Goal: Information Seeking & Learning: Learn about a topic

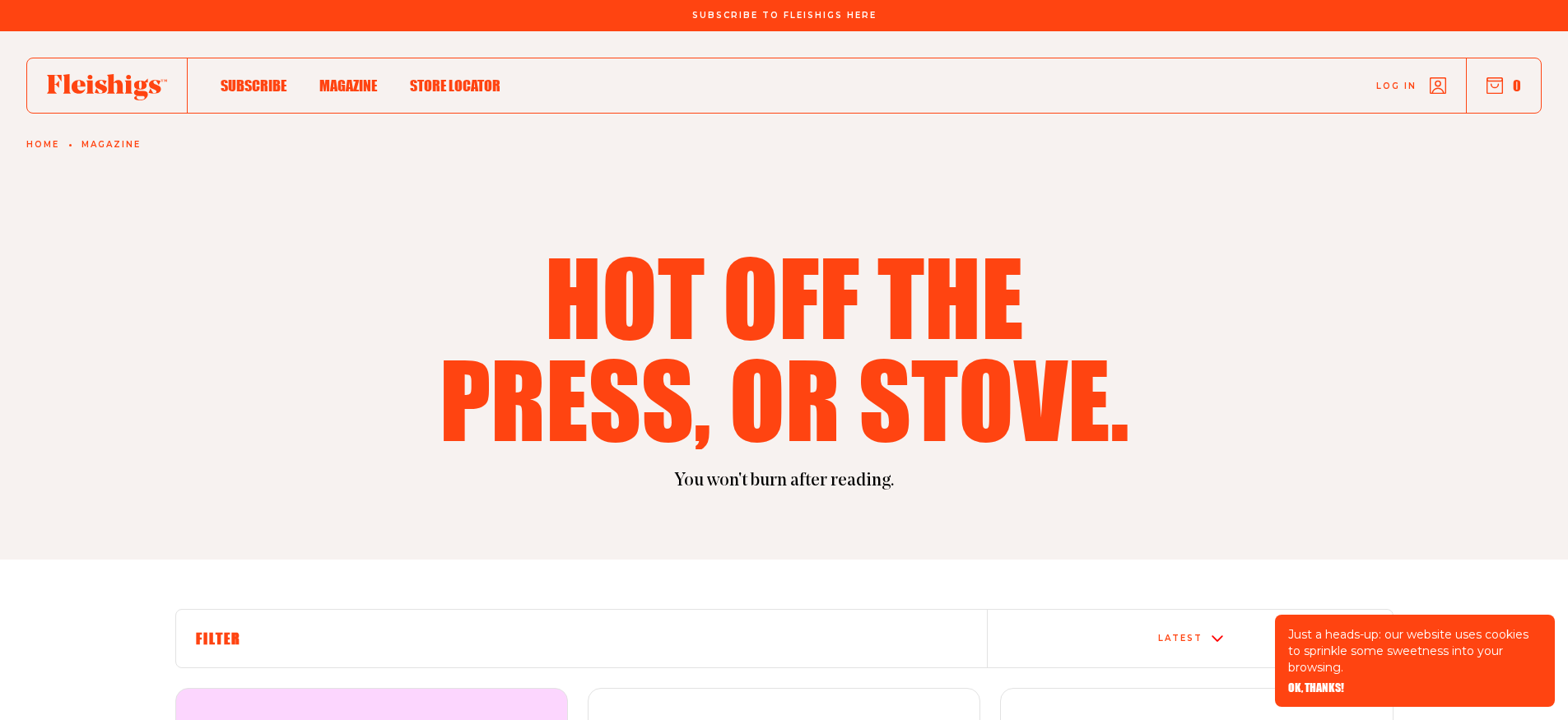
click at [439, 77] on span "Store locator" at bounding box center [454, 69] width 90 height 18
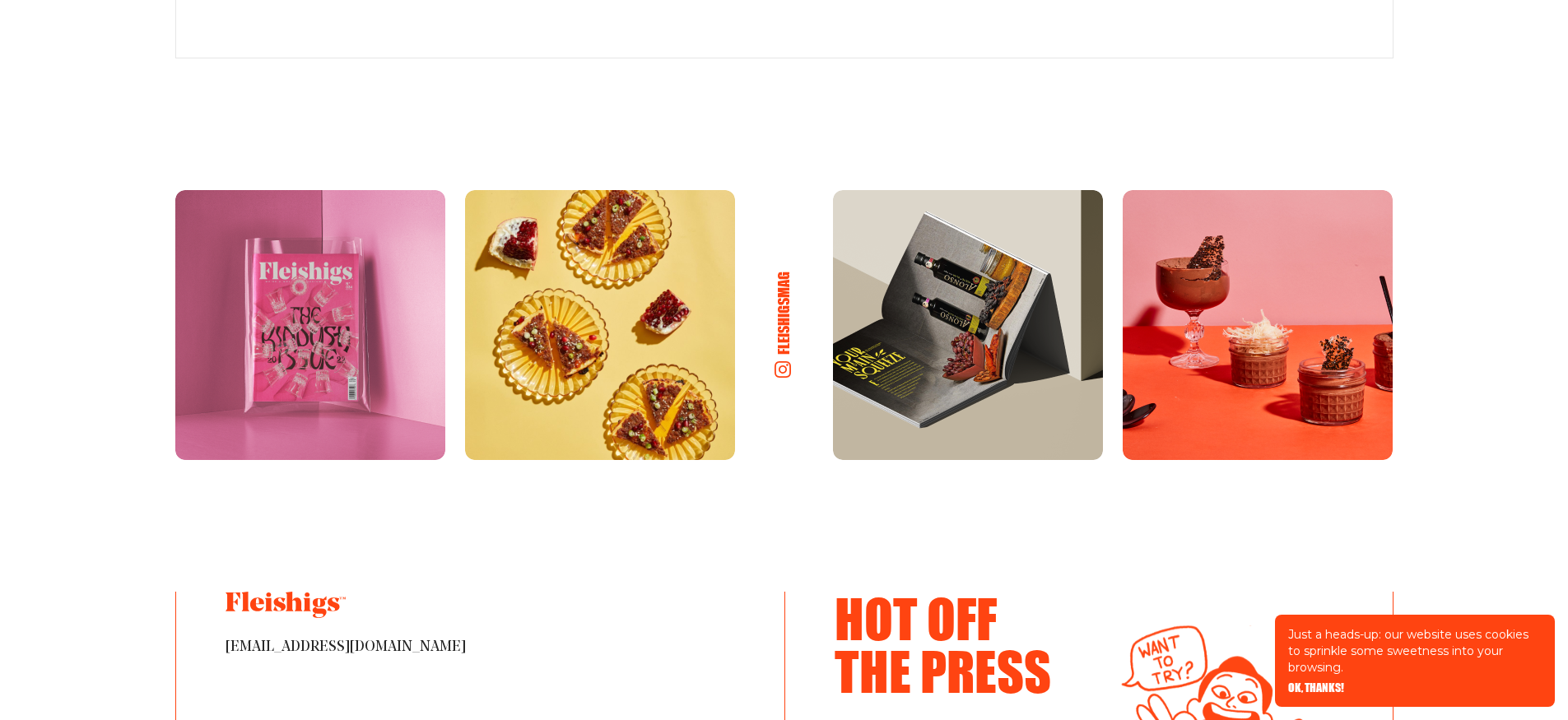
scroll to position [1135, 0]
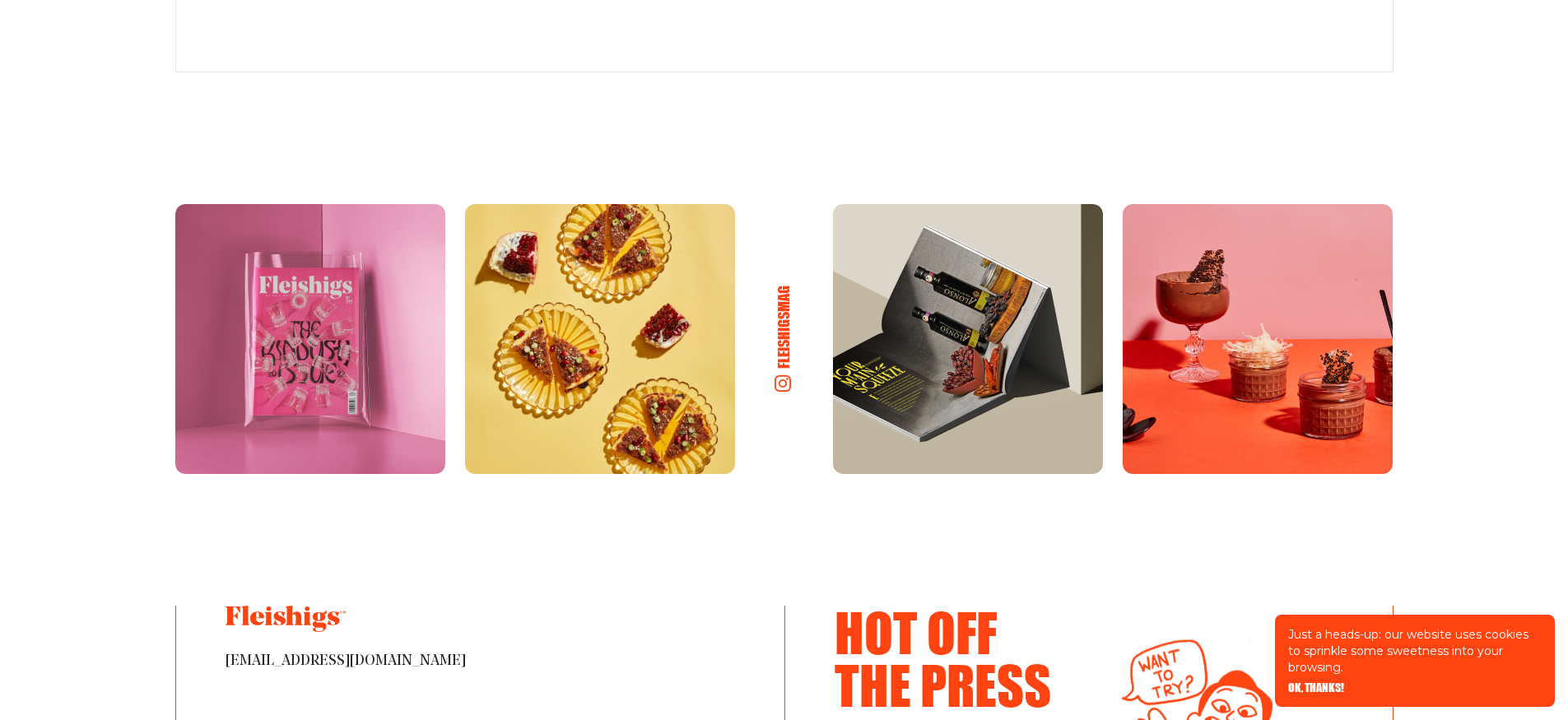
click at [294, 344] on img at bounding box center [310, 339] width 270 height 270
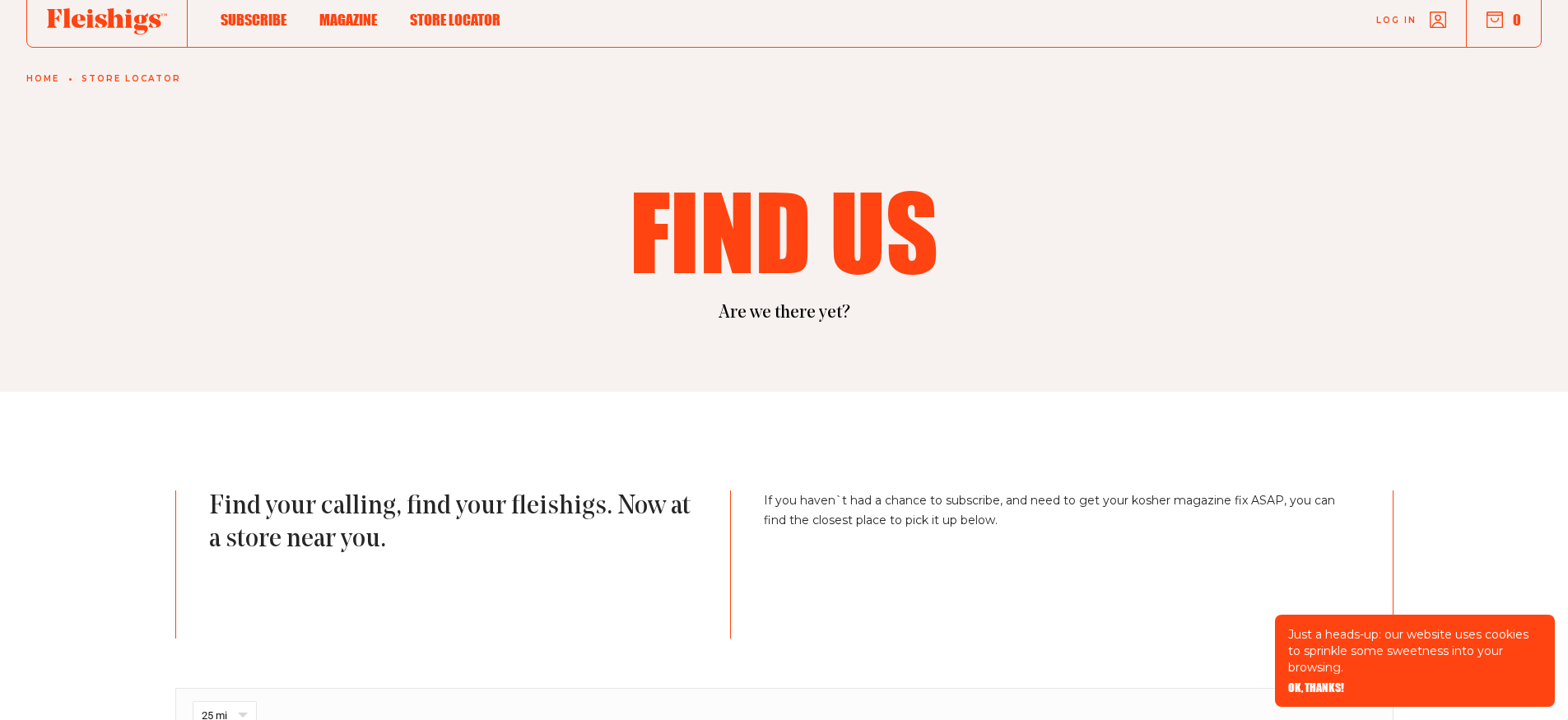
scroll to position [0, 0]
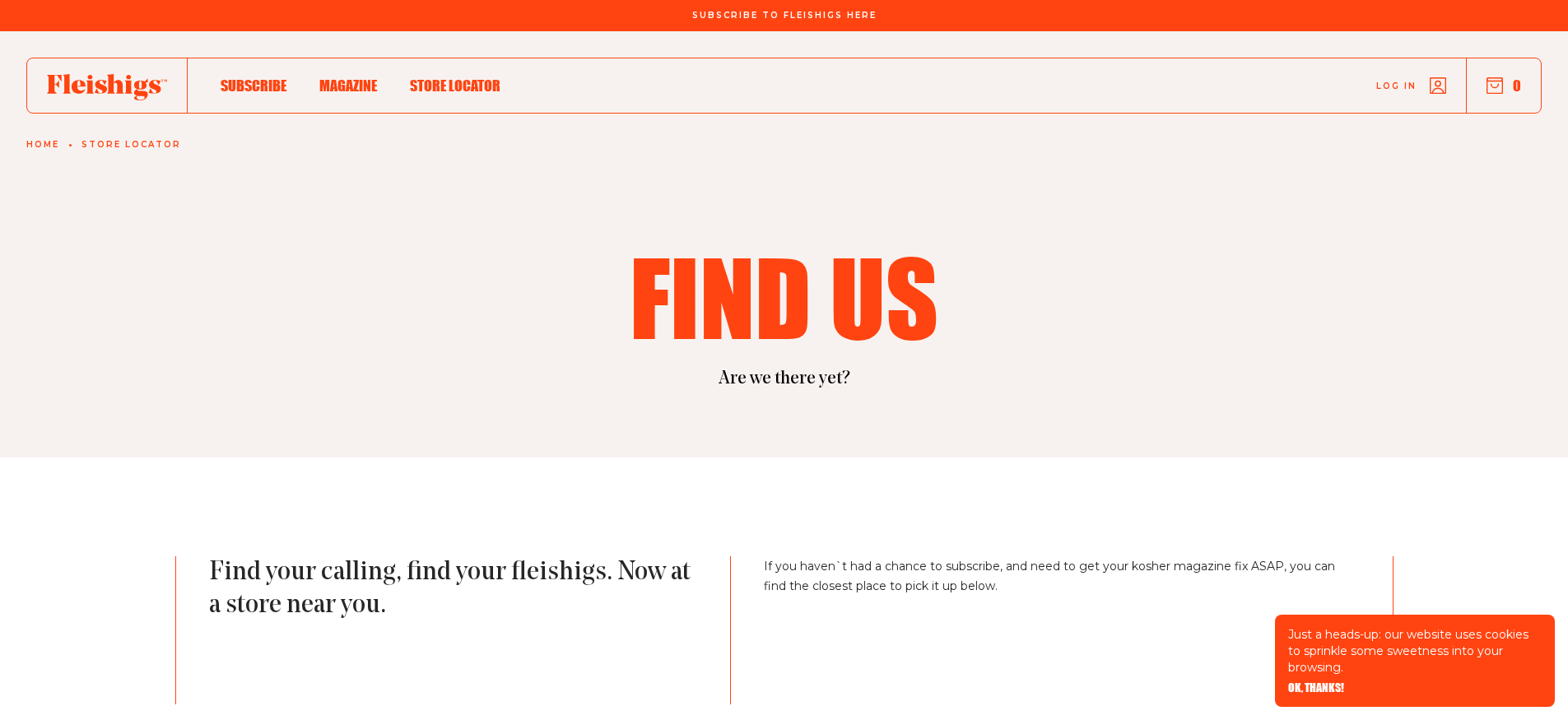
click at [345, 77] on span "Magazine" at bounding box center [348, 69] width 58 height 18
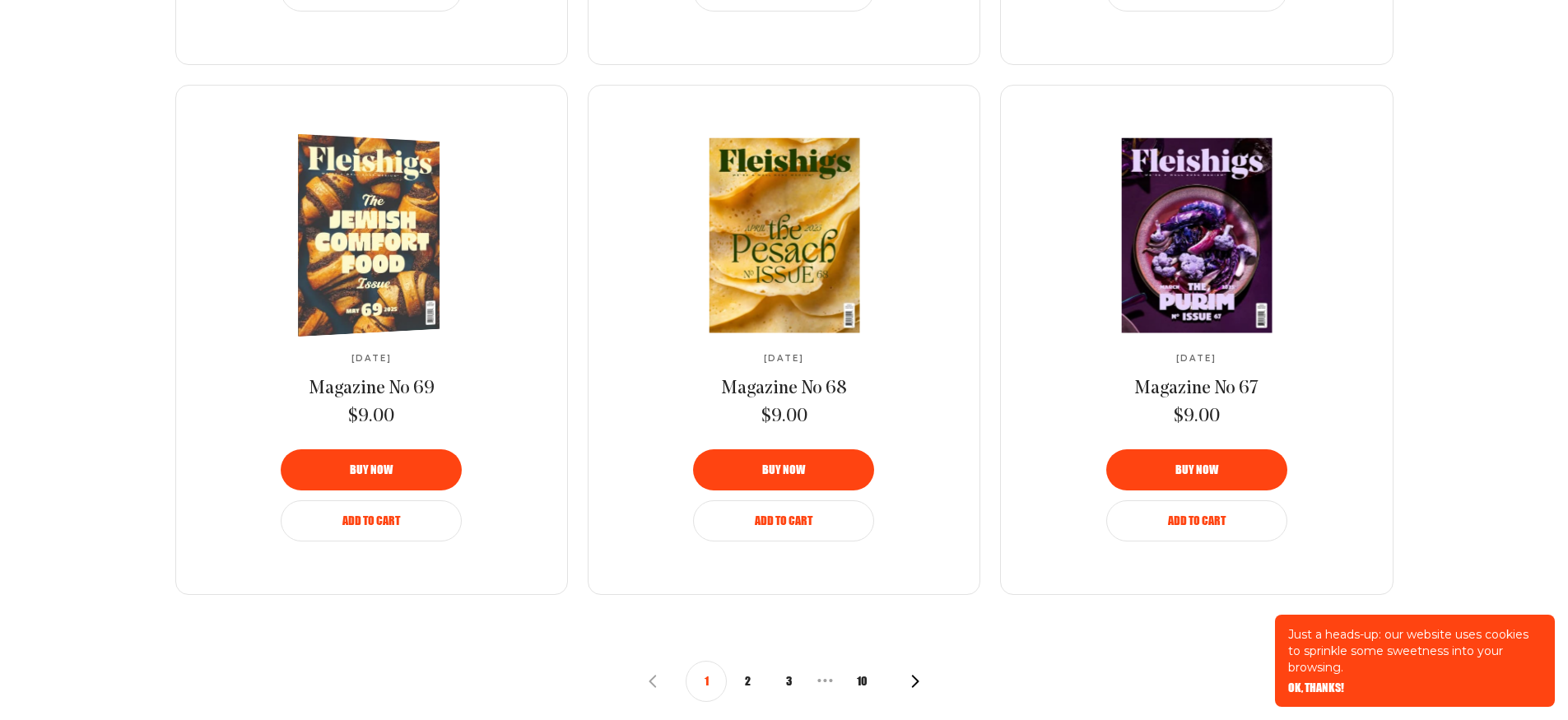
scroll to position [1760, 0]
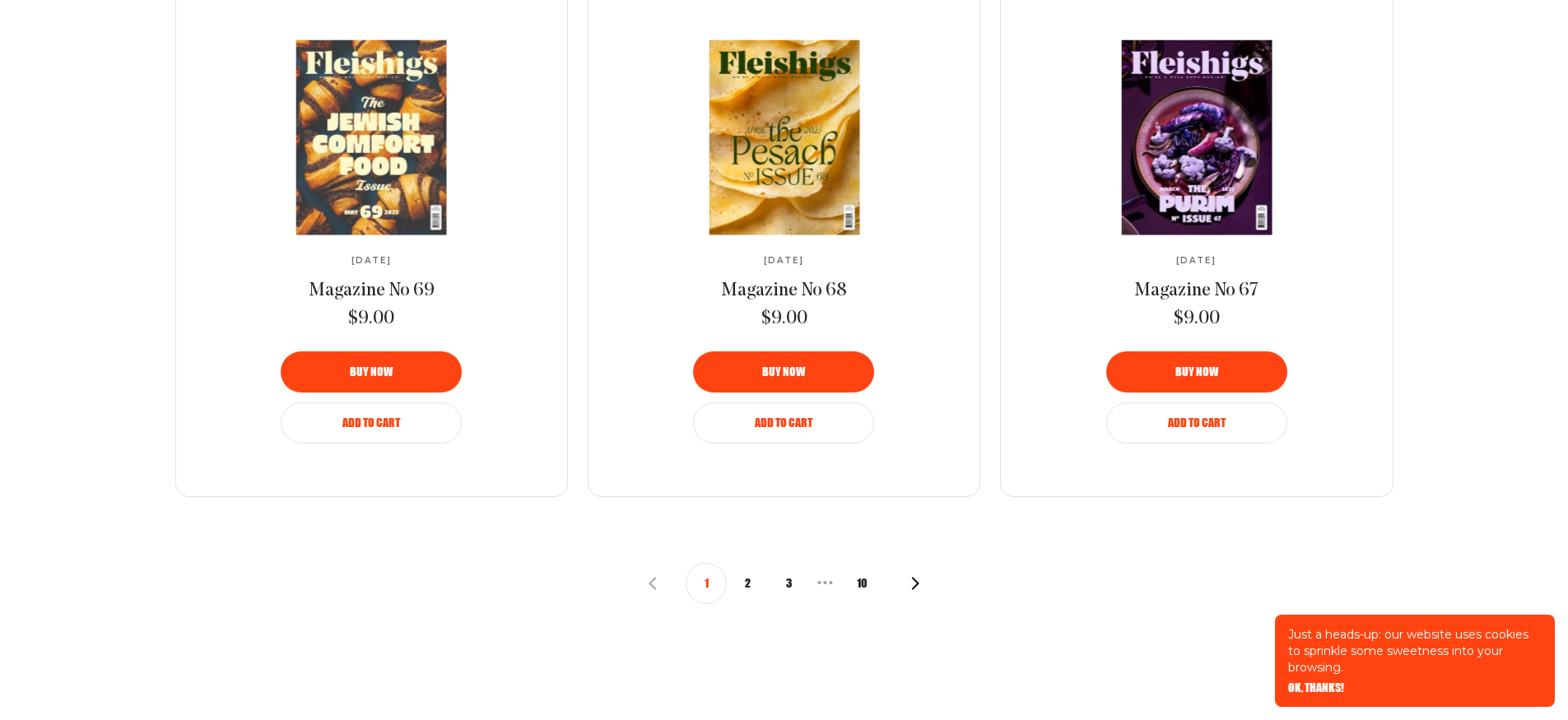
click at [746, 582] on button "2" at bounding box center [747, 583] width 41 height 41
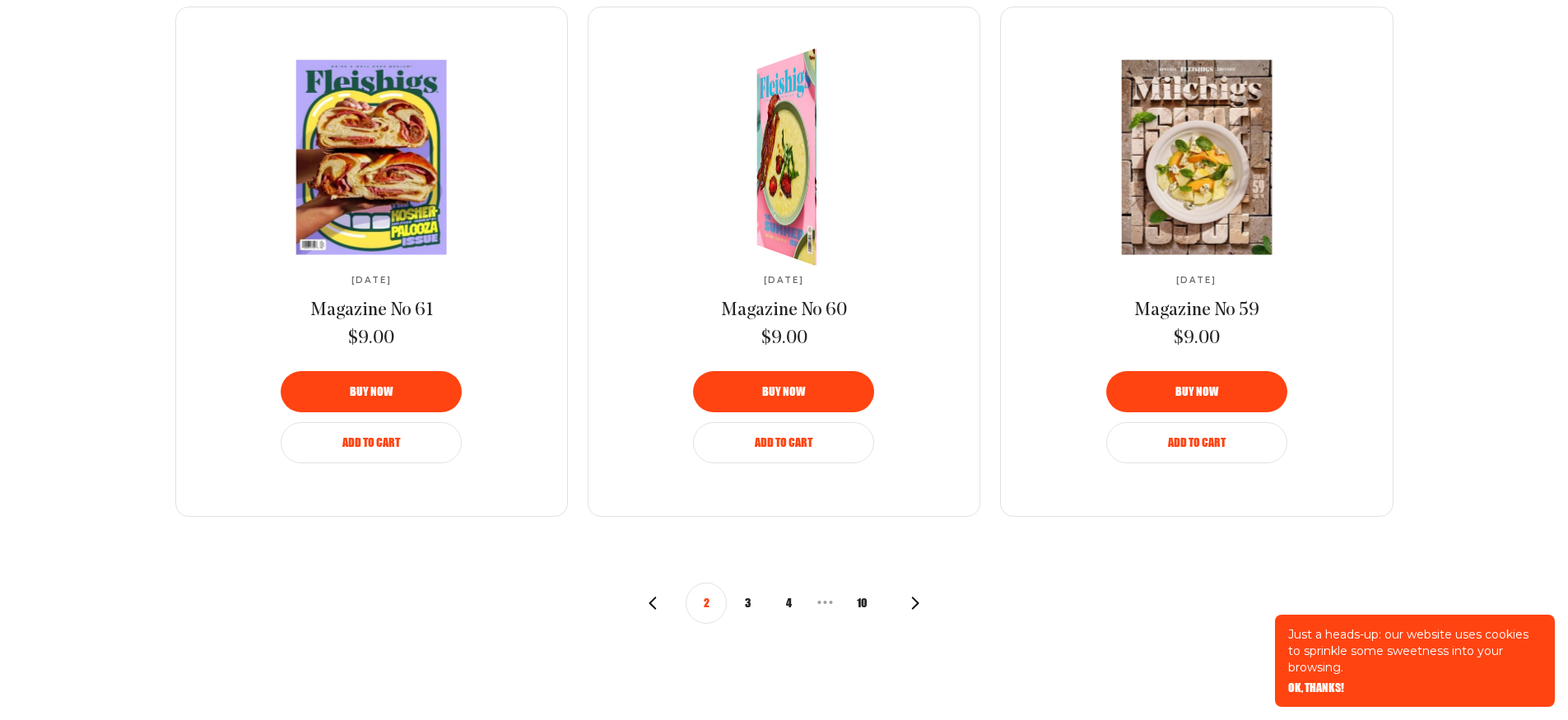
scroll to position [1842, 0]
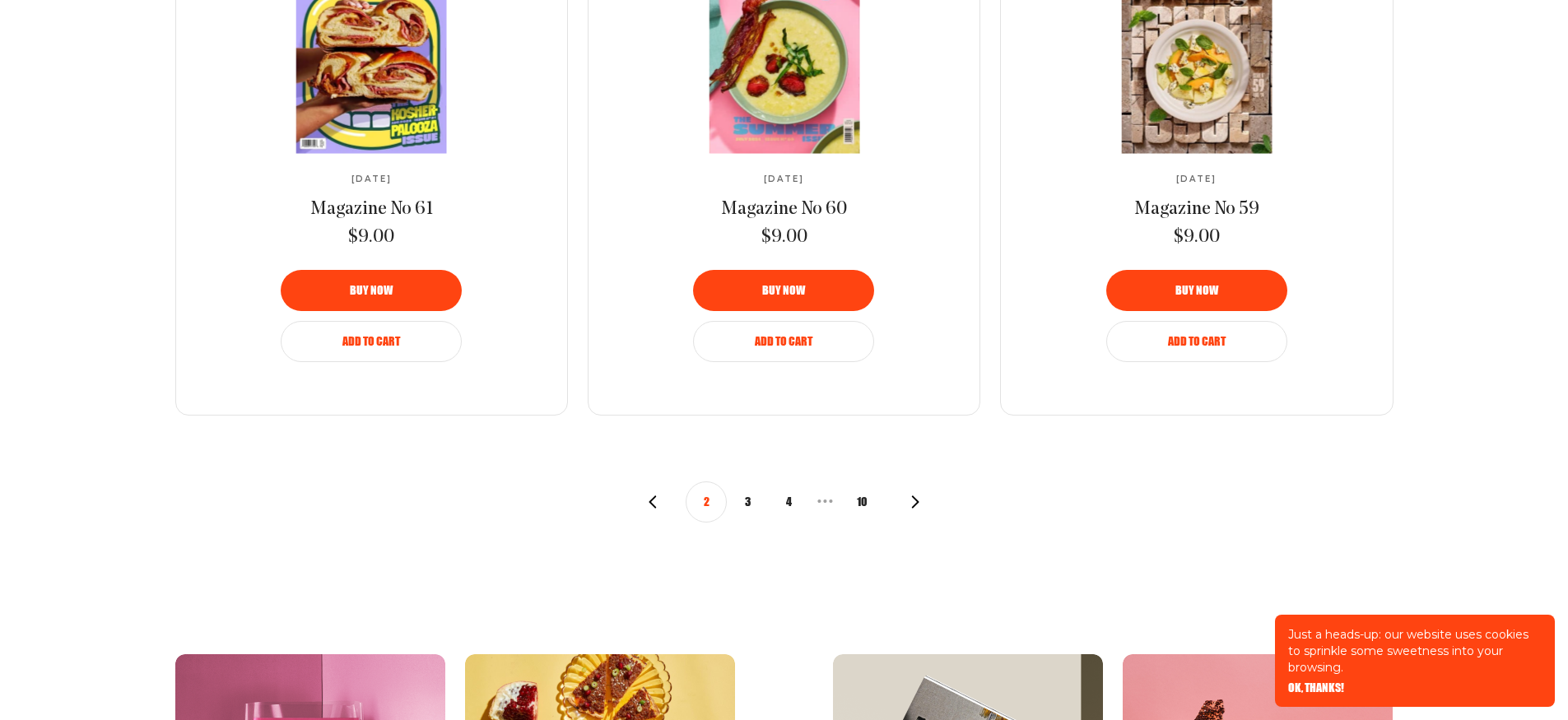
click at [750, 499] on button "3" at bounding box center [747, 502] width 41 height 41
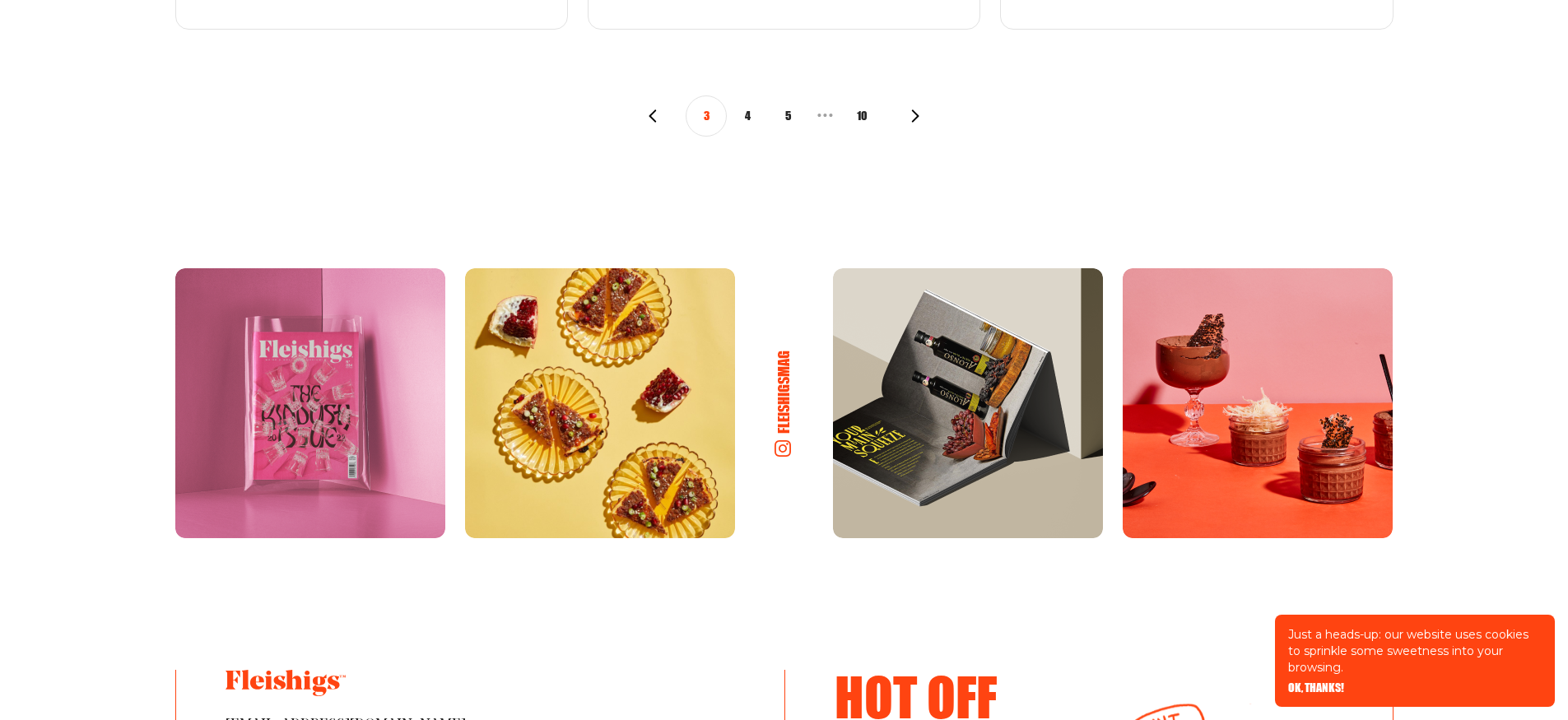
scroll to position [2212, 0]
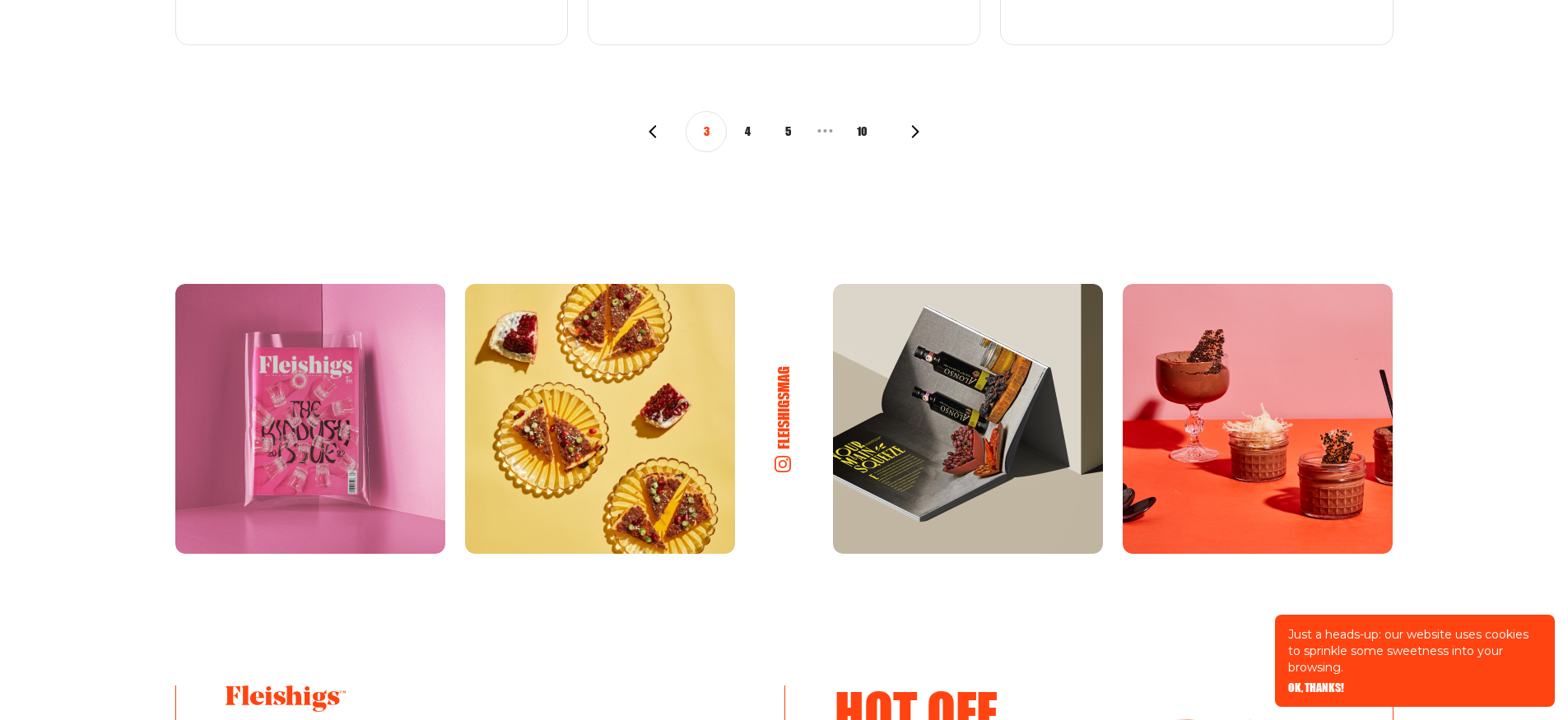
click at [910, 125] on icon "button" at bounding box center [915, 132] width 13 height 13
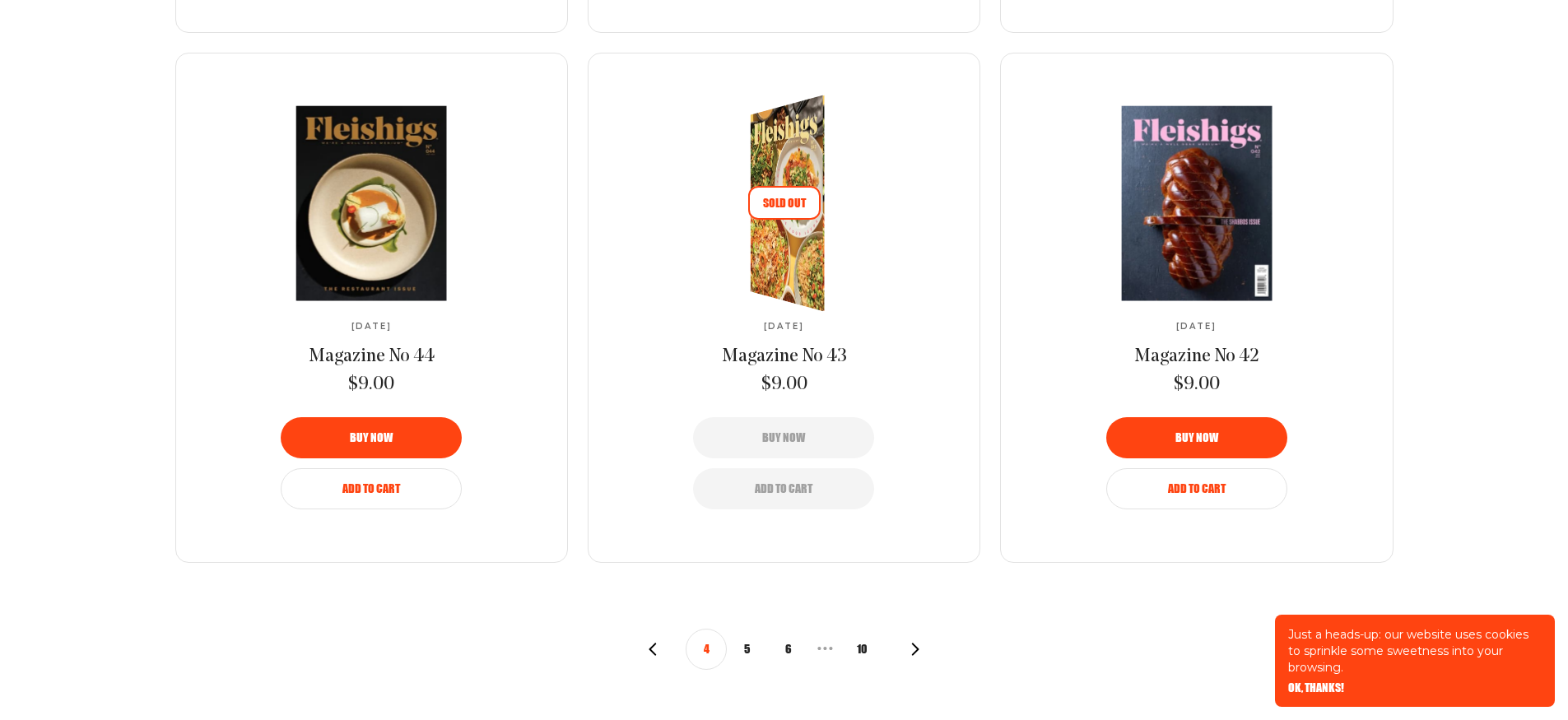
scroll to position [1706, 0]
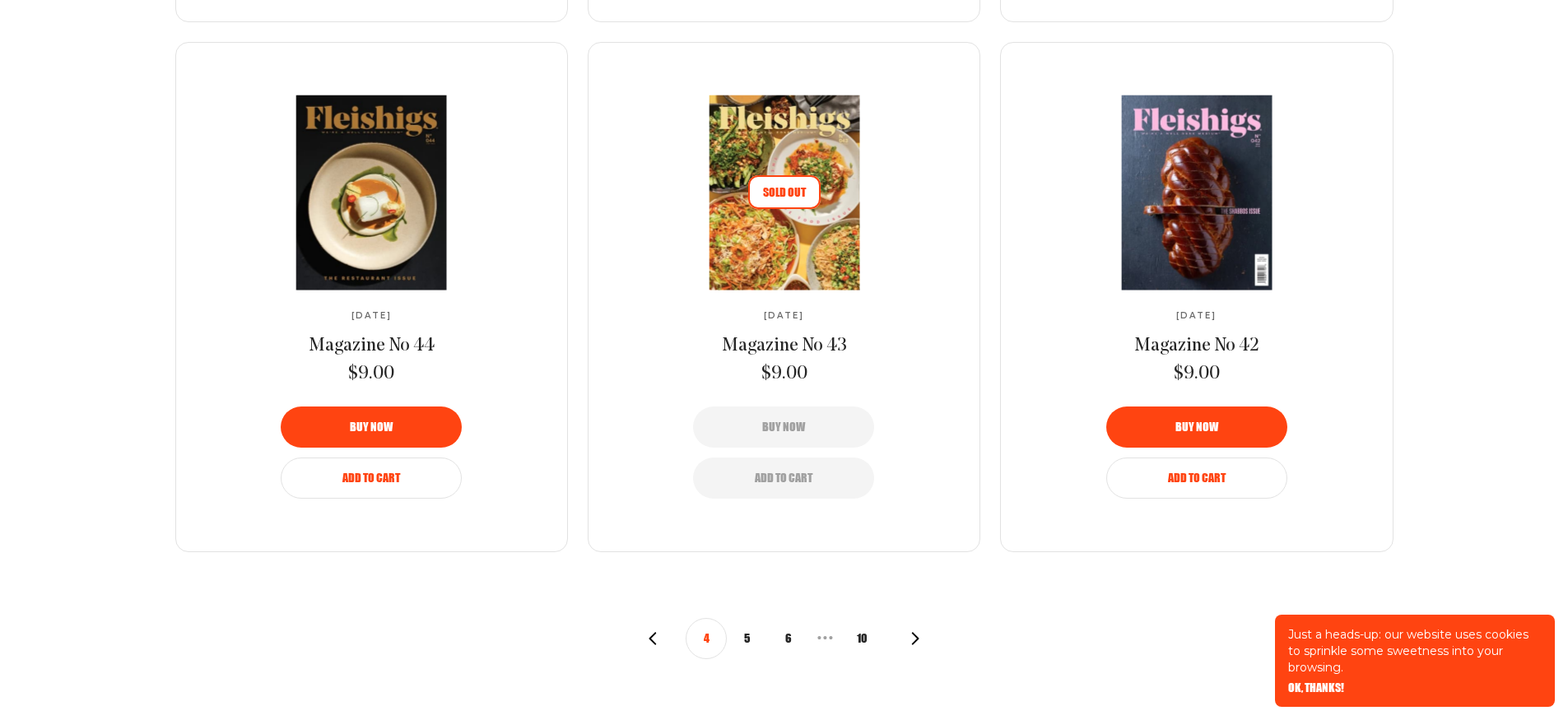
click at [916, 632] on icon "button" at bounding box center [915, 639] width 13 height 13
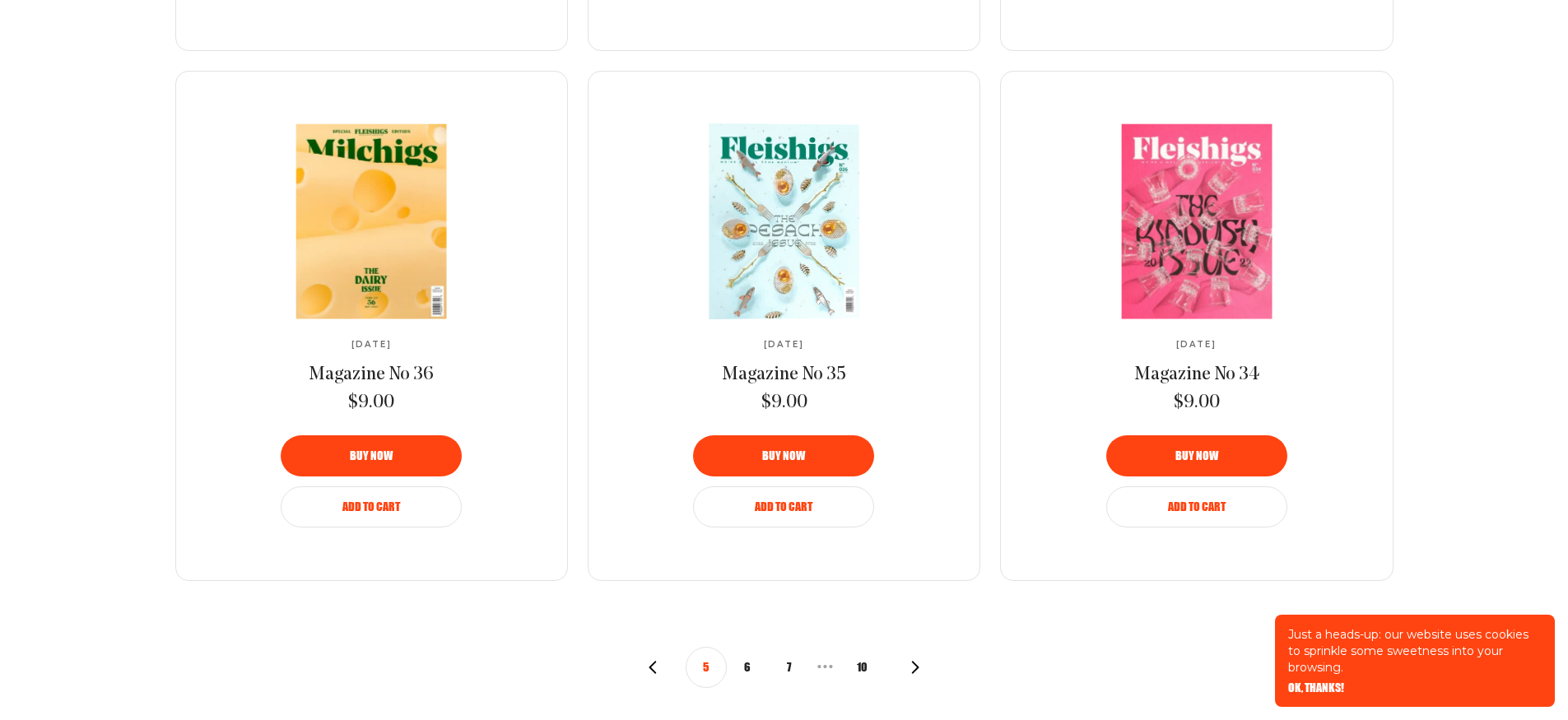
scroll to position [1698, 0]
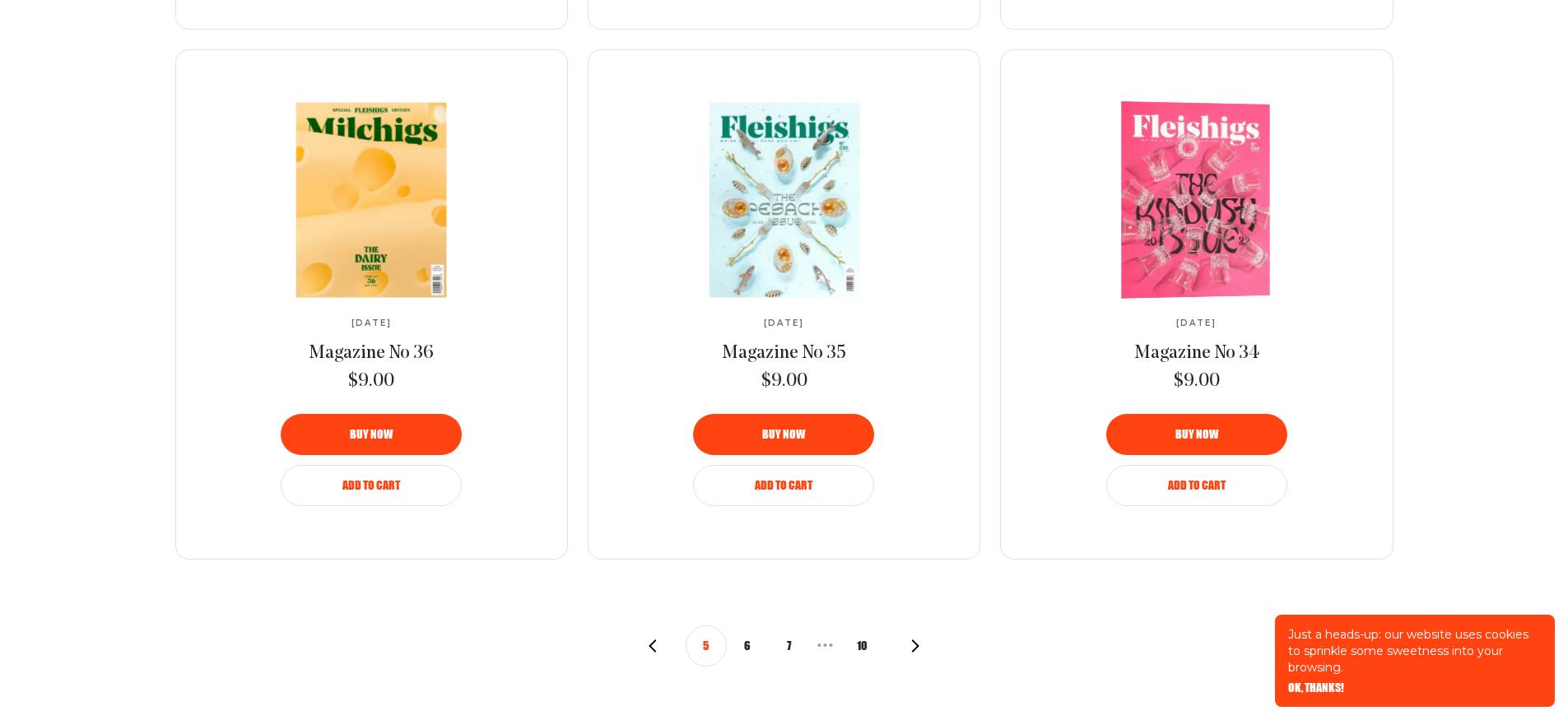
click at [1189, 205] on img at bounding box center [1192, 200] width 272 height 200
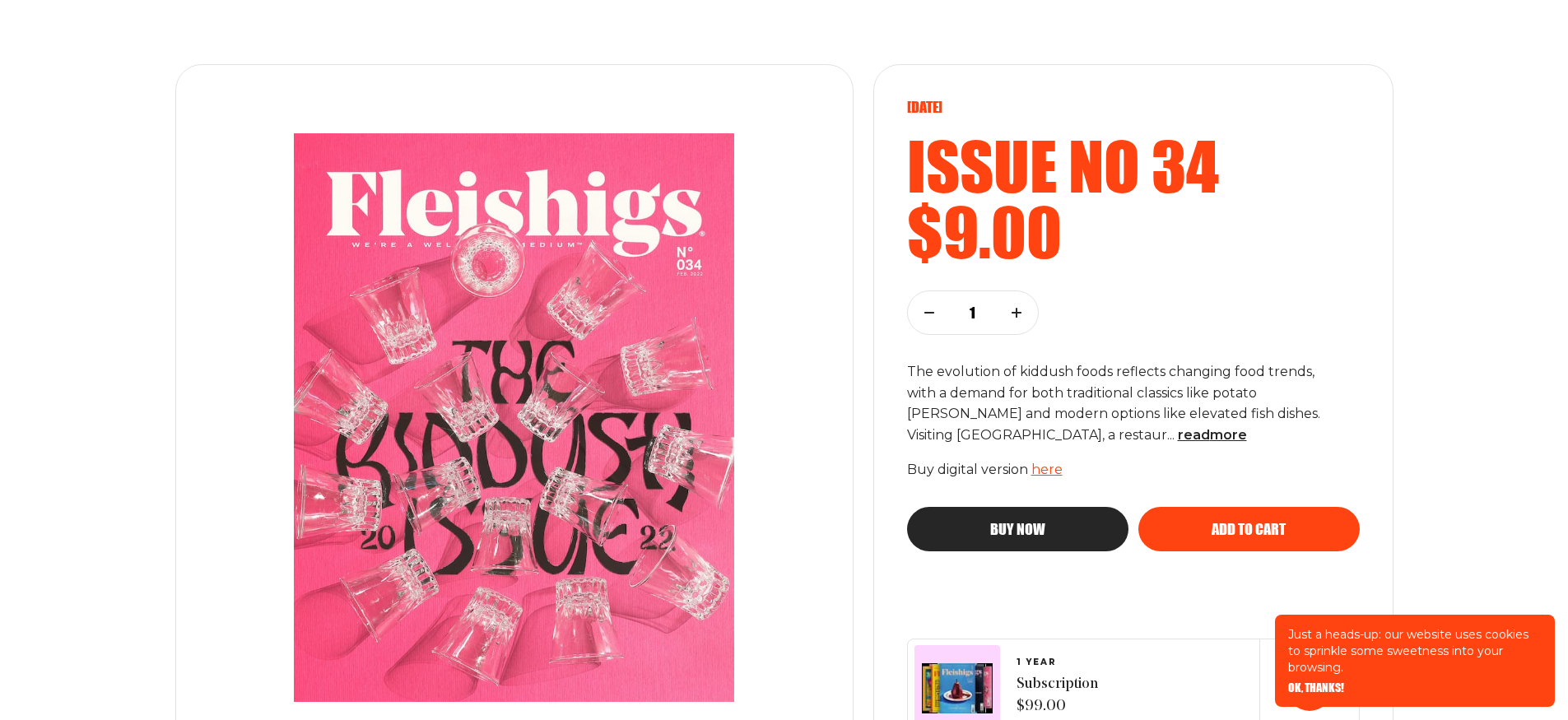
scroll to position [162, 0]
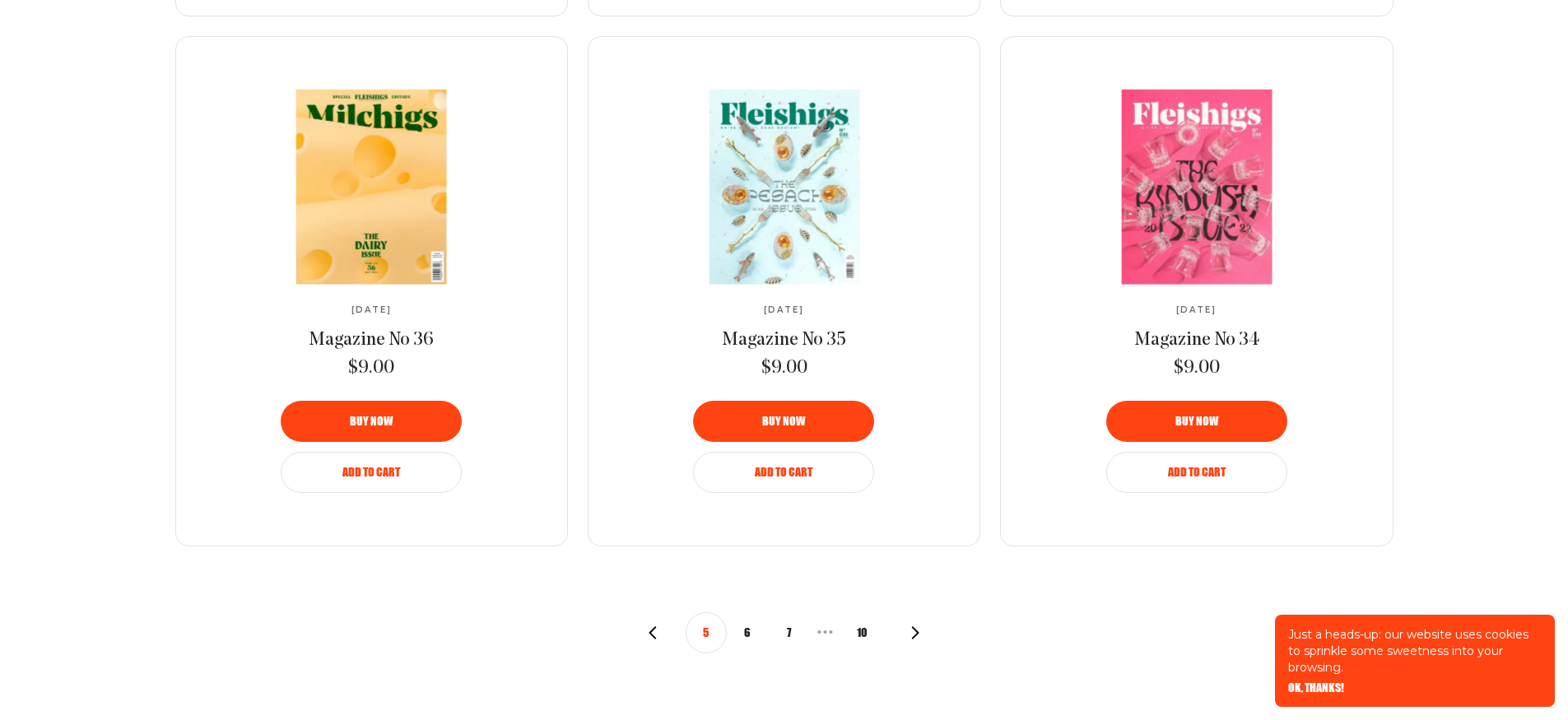
scroll to position [1716, 0]
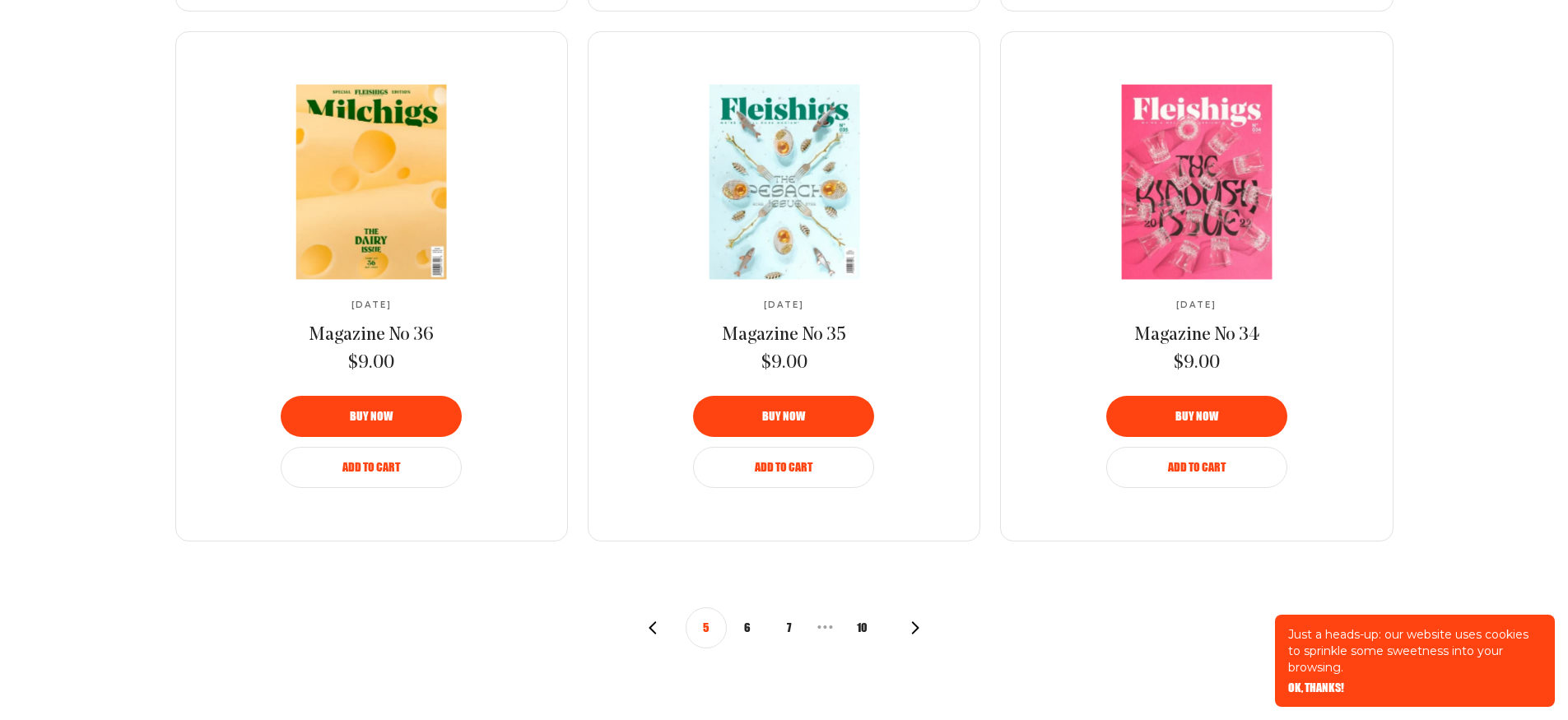
click at [913, 623] on use "button" at bounding box center [915, 627] width 7 height 12
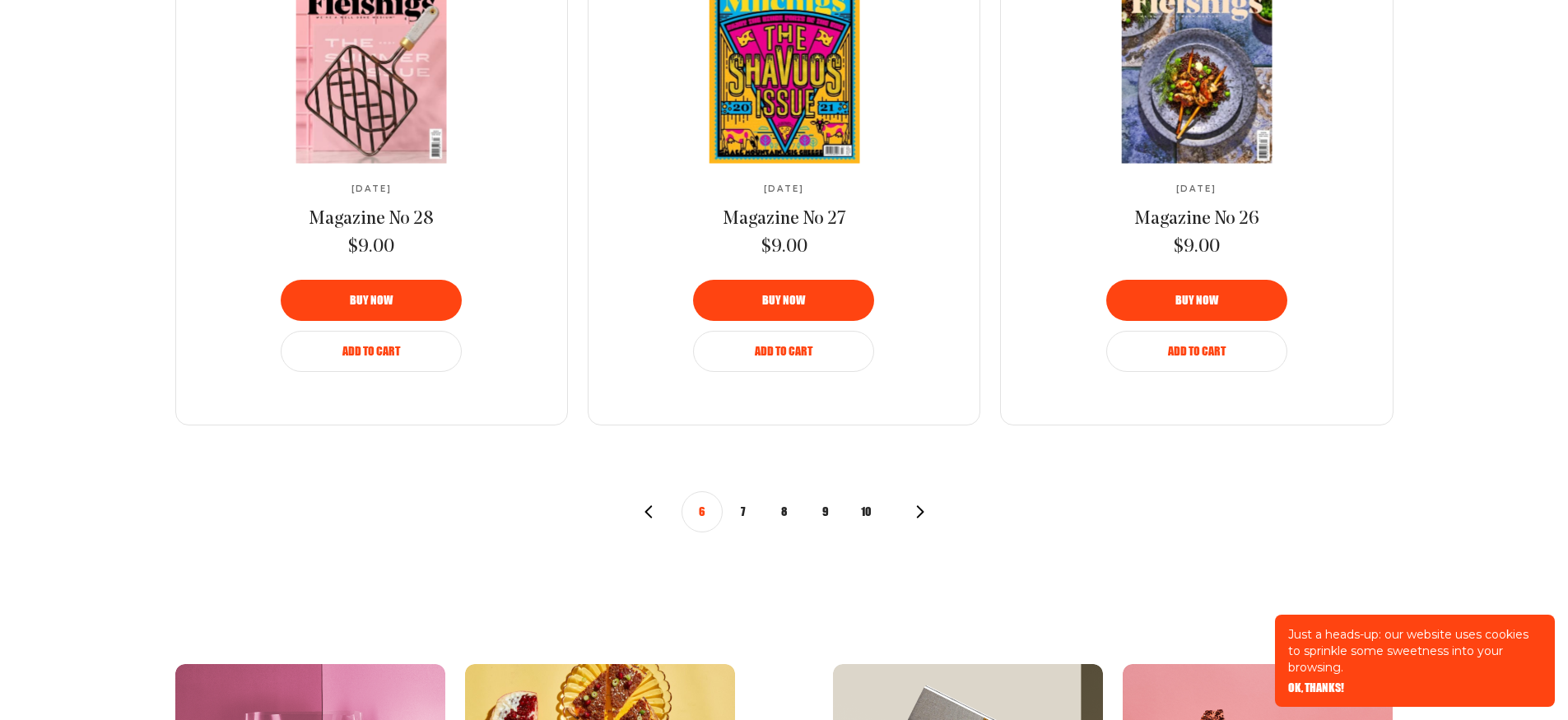
scroll to position [2131, 0]
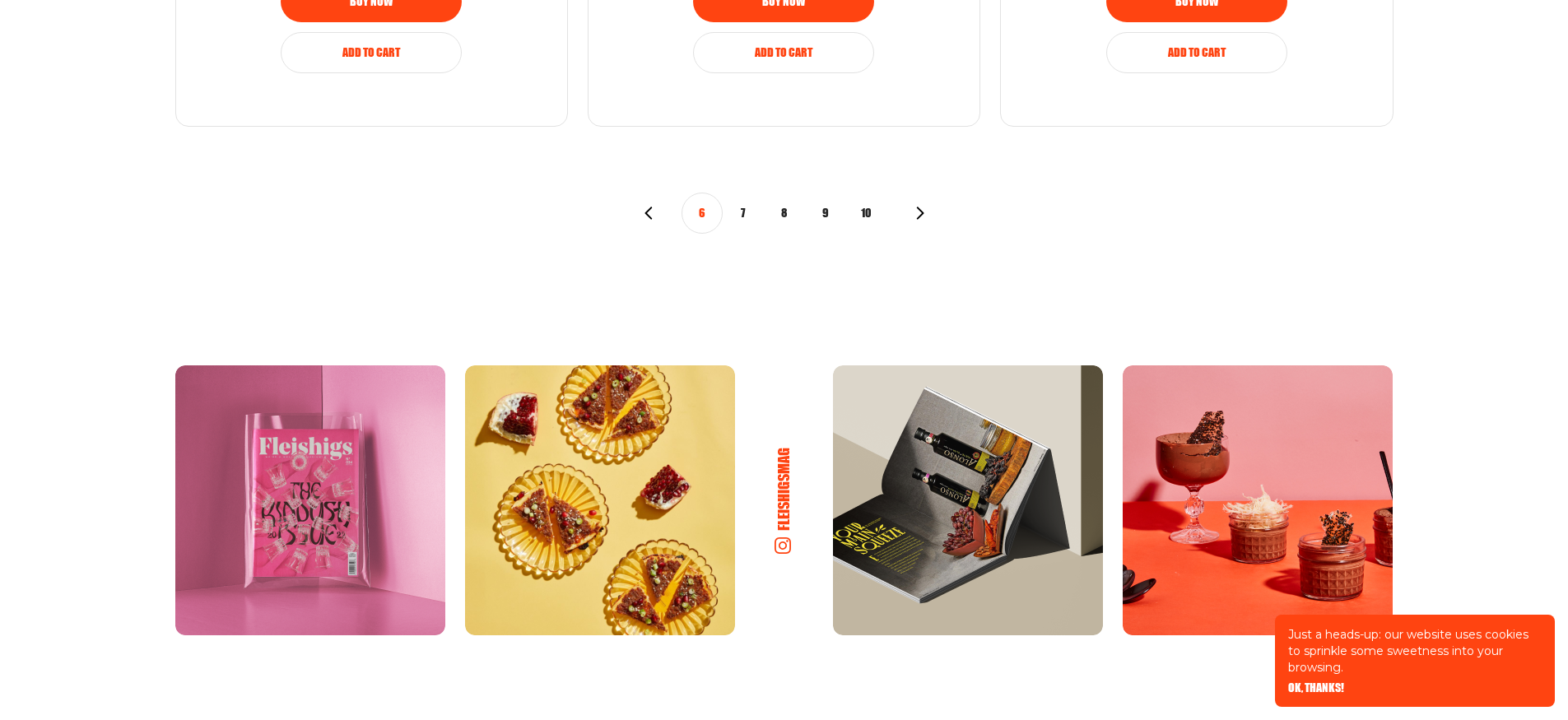
click at [748, 208] on button "7" at bounding box center [743, 214] width 41 height 41
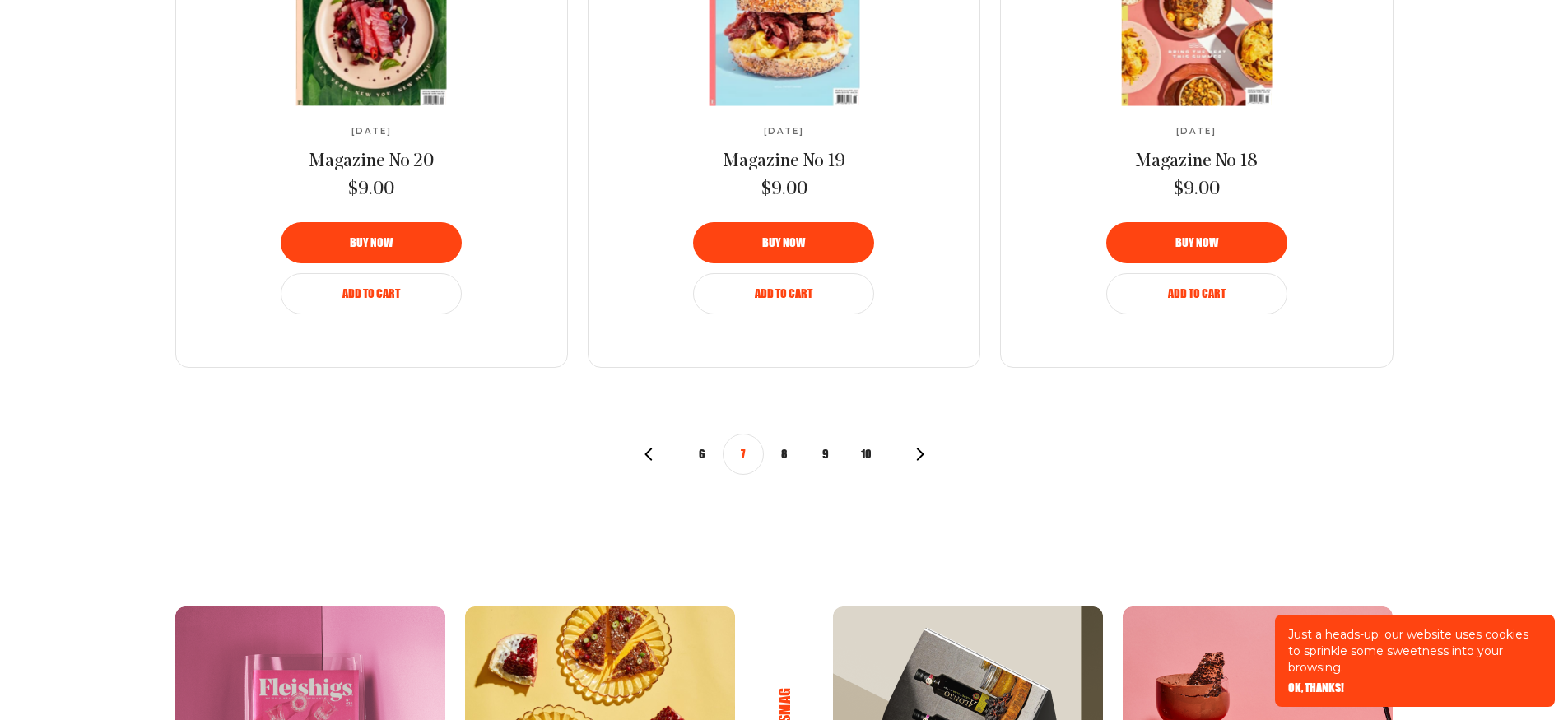
scroll to position [1837, 0]
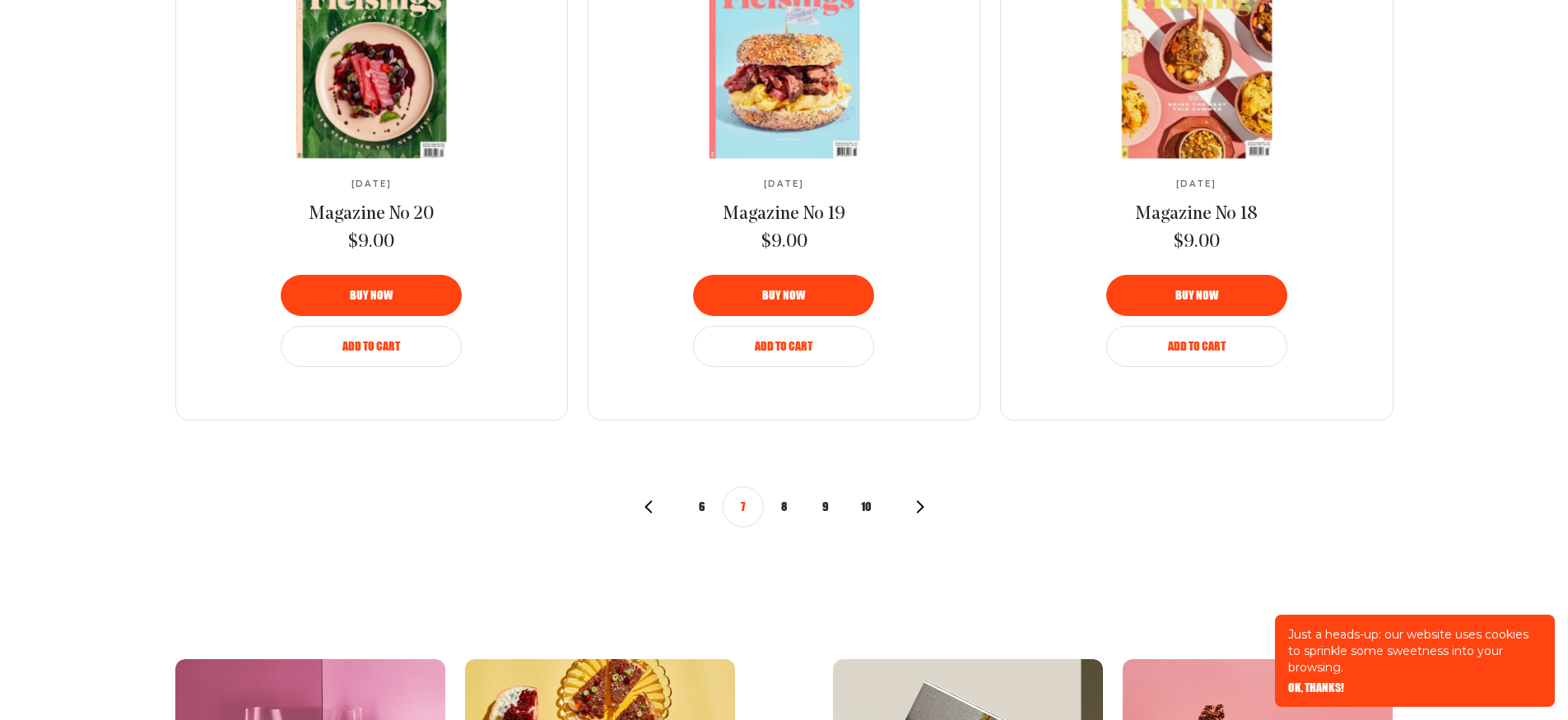
click at [785, 504] on button "8" at bounding box center [784, 507] width 41 height 41
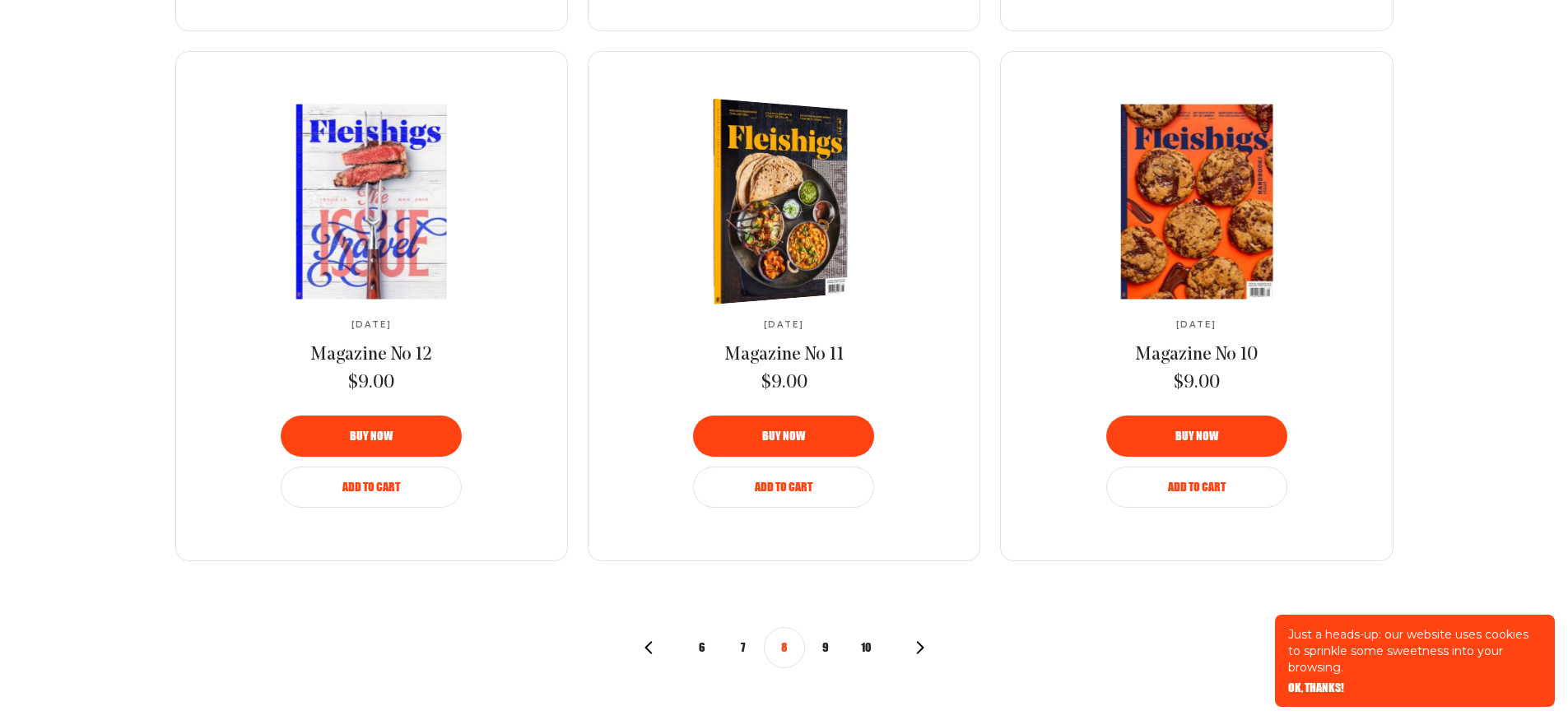
scroll to position [1822, 0]
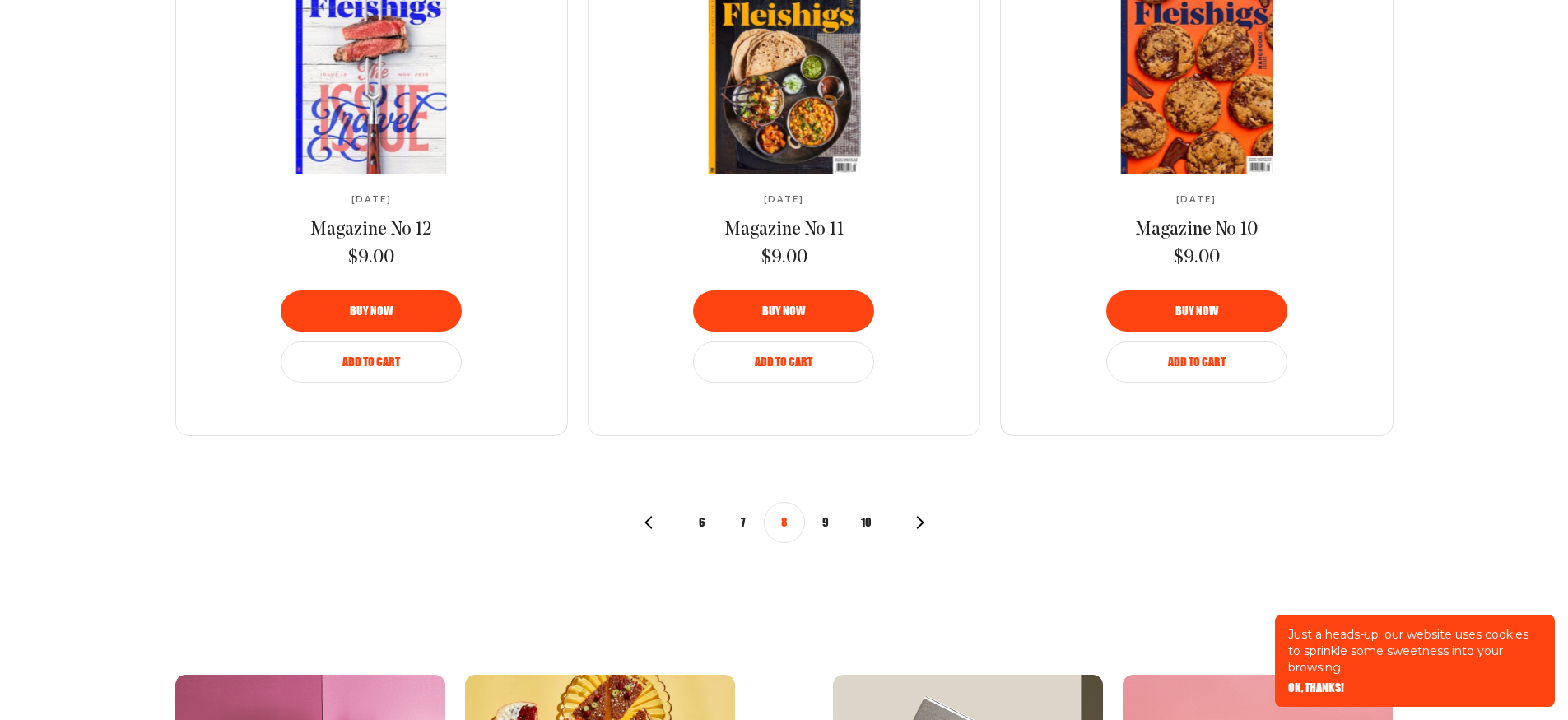
click at [828, 520] on button "9" at bounding box center [826, 523] width 41 height 41
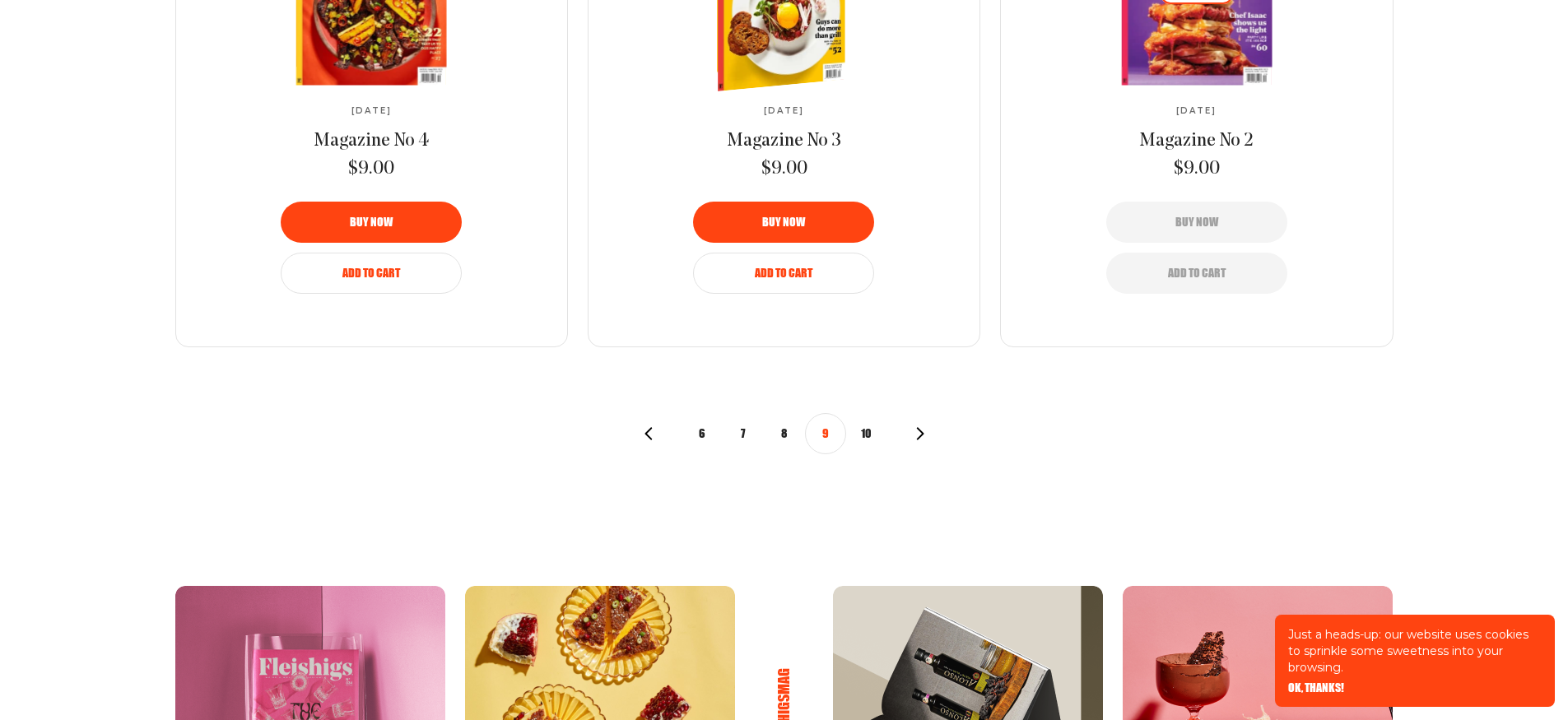
scroll to position [2130, 0]
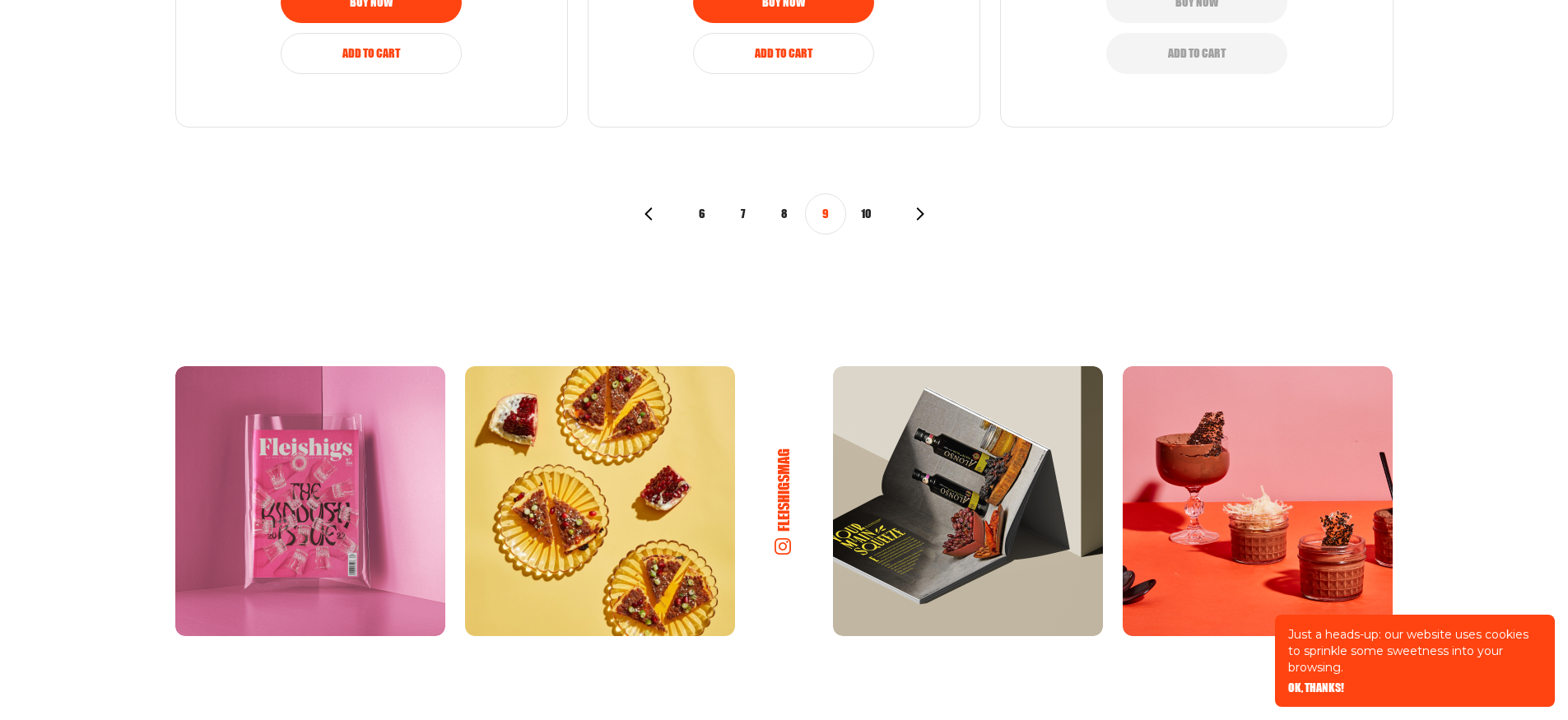
click at [864, 209] on button "10" at bounding box center [866, 214] width 41 height 41
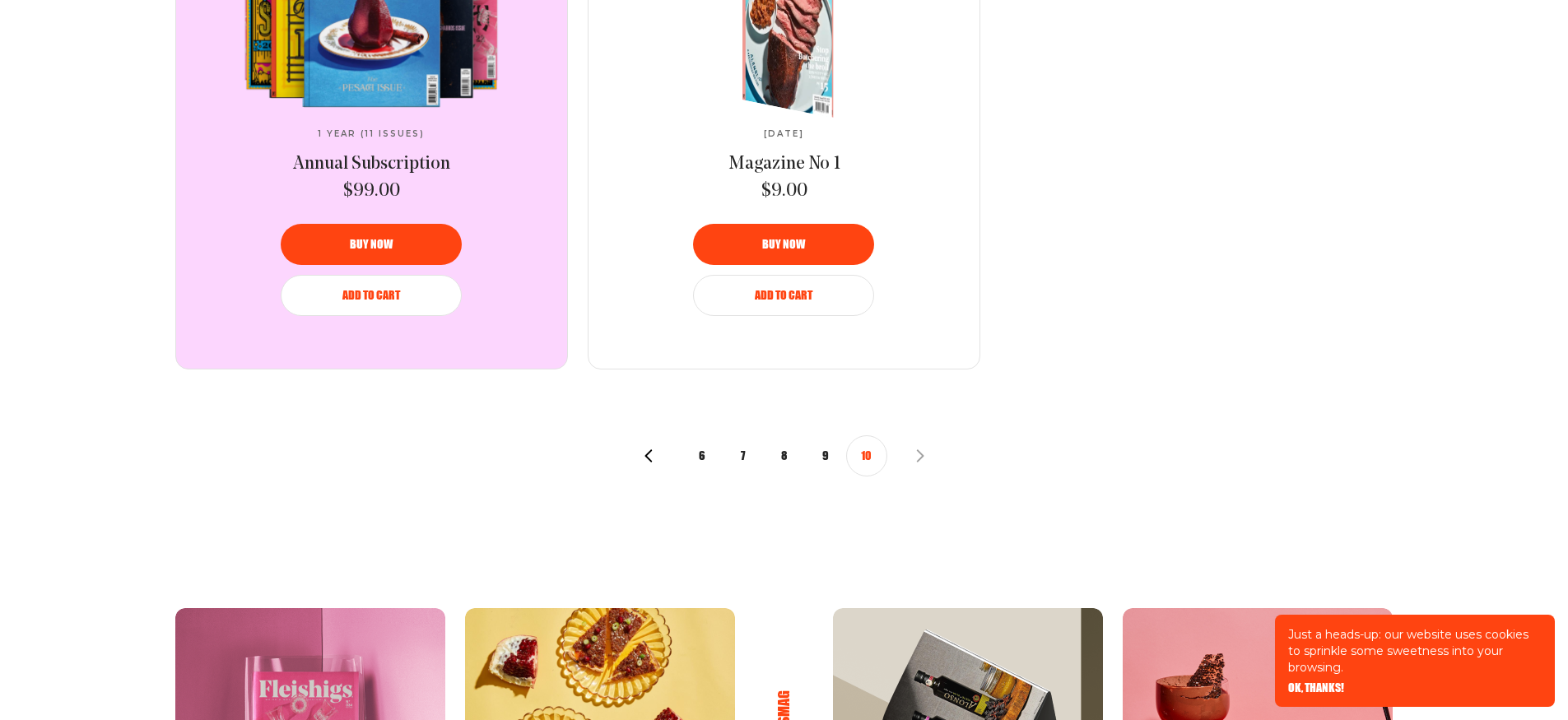
scroll to position [915, 0]
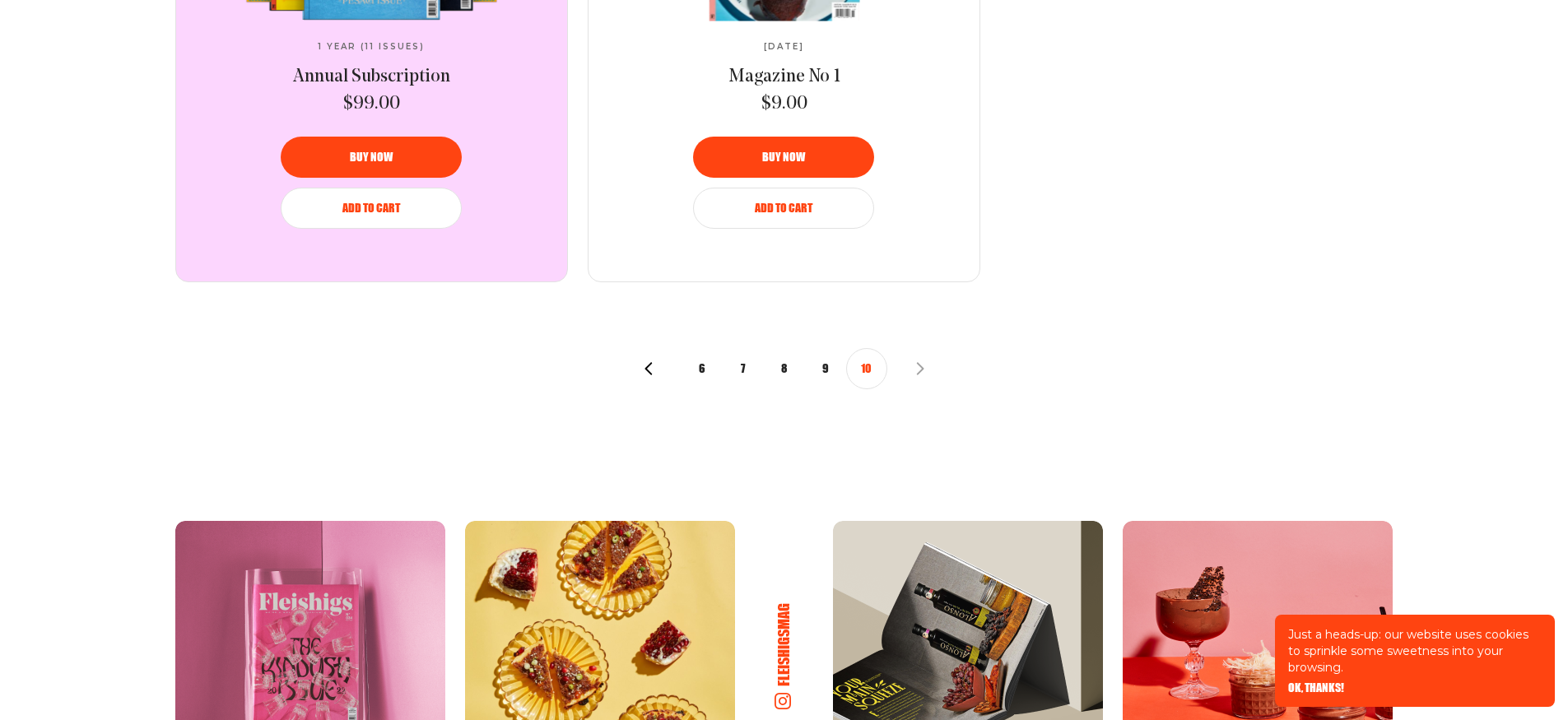
click at [918, 367] on icon "button" at bounding box center [920, 369] width 13 height 13
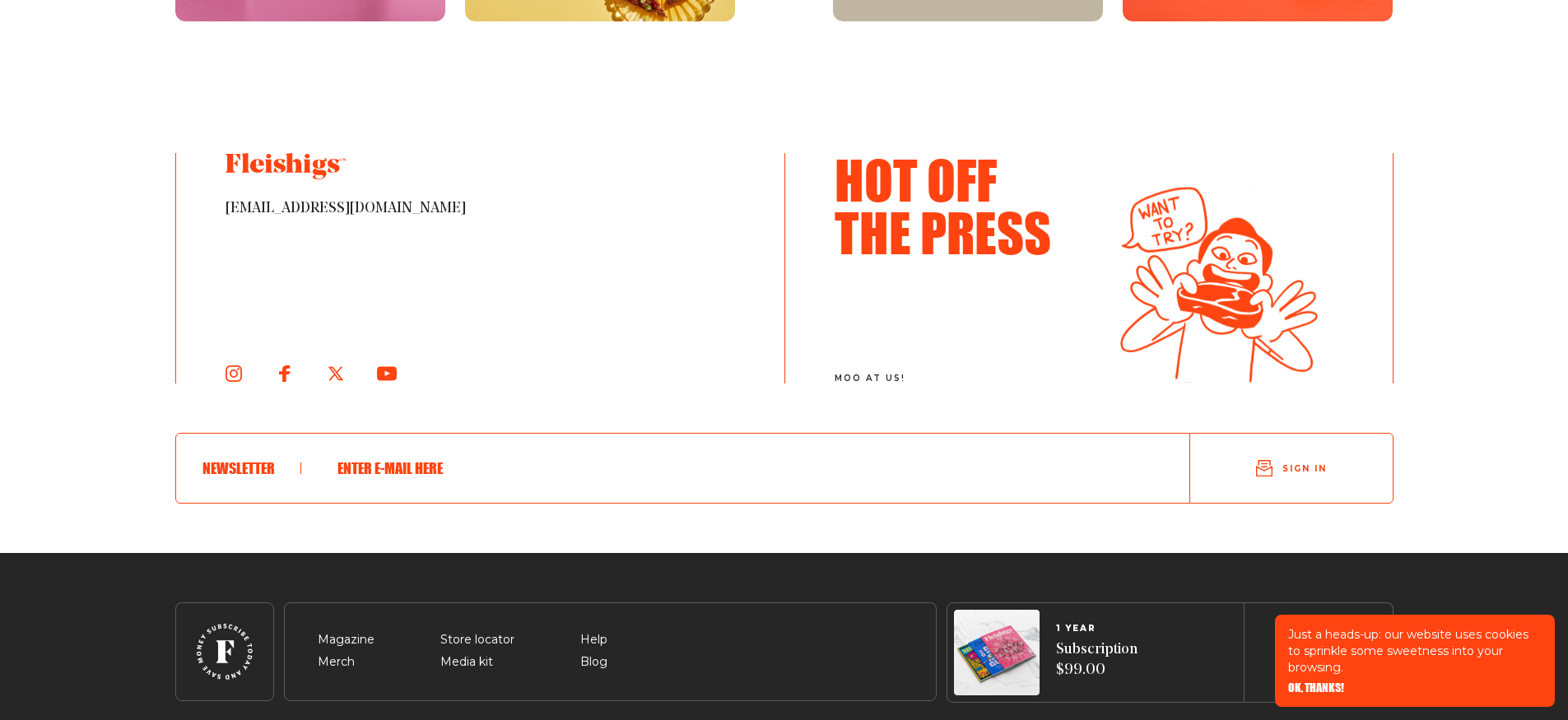
scroll to position [1743, 0]
